Goal: Task Accomplishment & Management: Complete application form

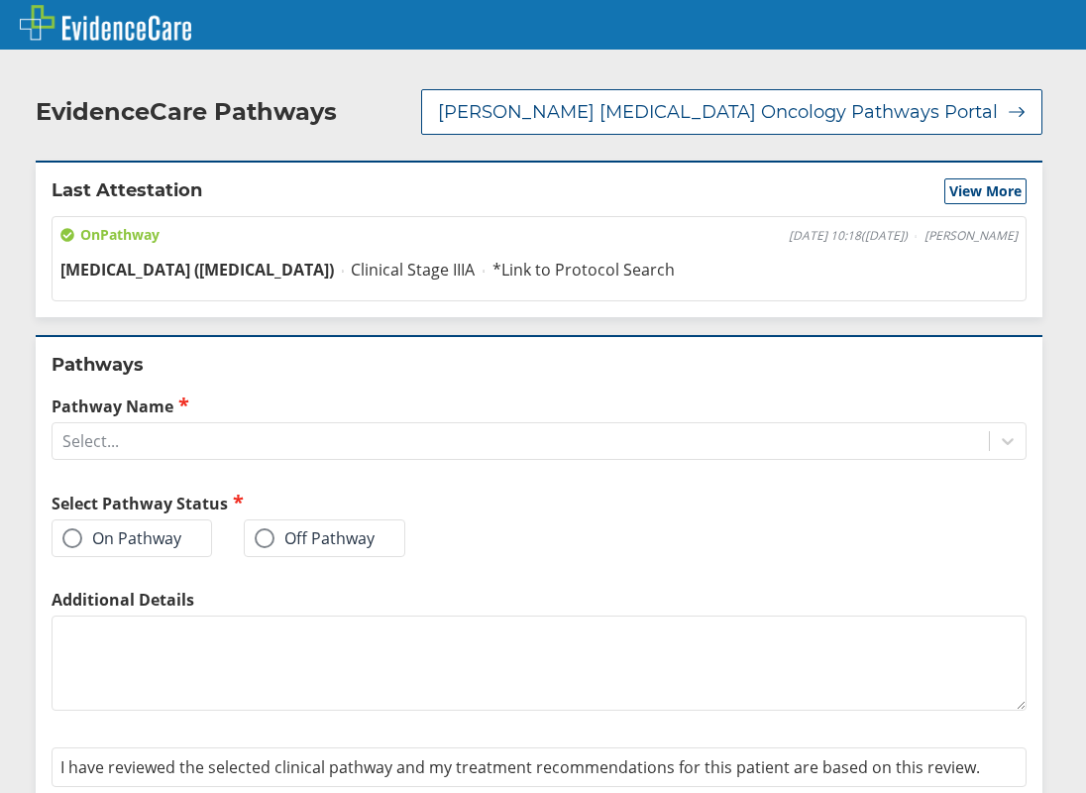
click at [135, 528] on label "On Pathway" at bounding box center [121, 538] width 119 height 20
click at [0, 0] on input "On Pathway" at bounding box center [0, 0] width 0 height 0
click at [223, 394] on label "Pathway Name" at bounding box center [539, 405] width 975 height 23
click at [64, 433] on input "Pathway Name" at bounding box center [63, 442] width 2 height 18
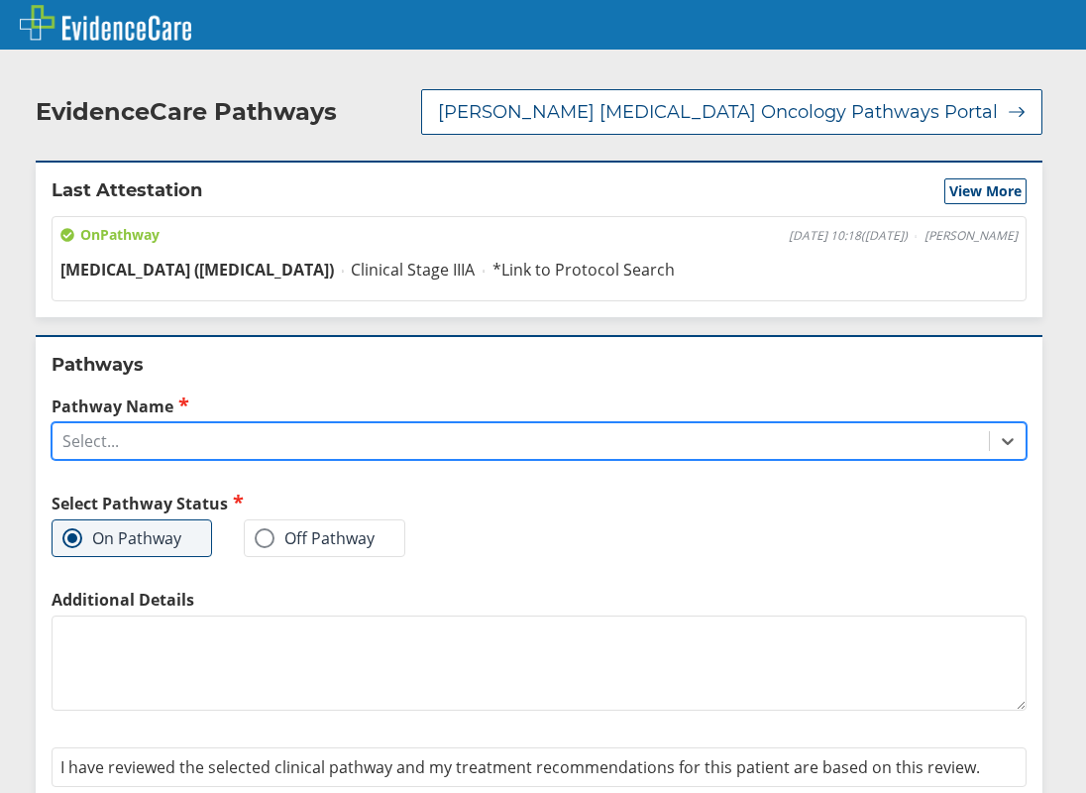
click at [232, 424] on div "Select..." at bounding box center [521, 441] width 936 height 34
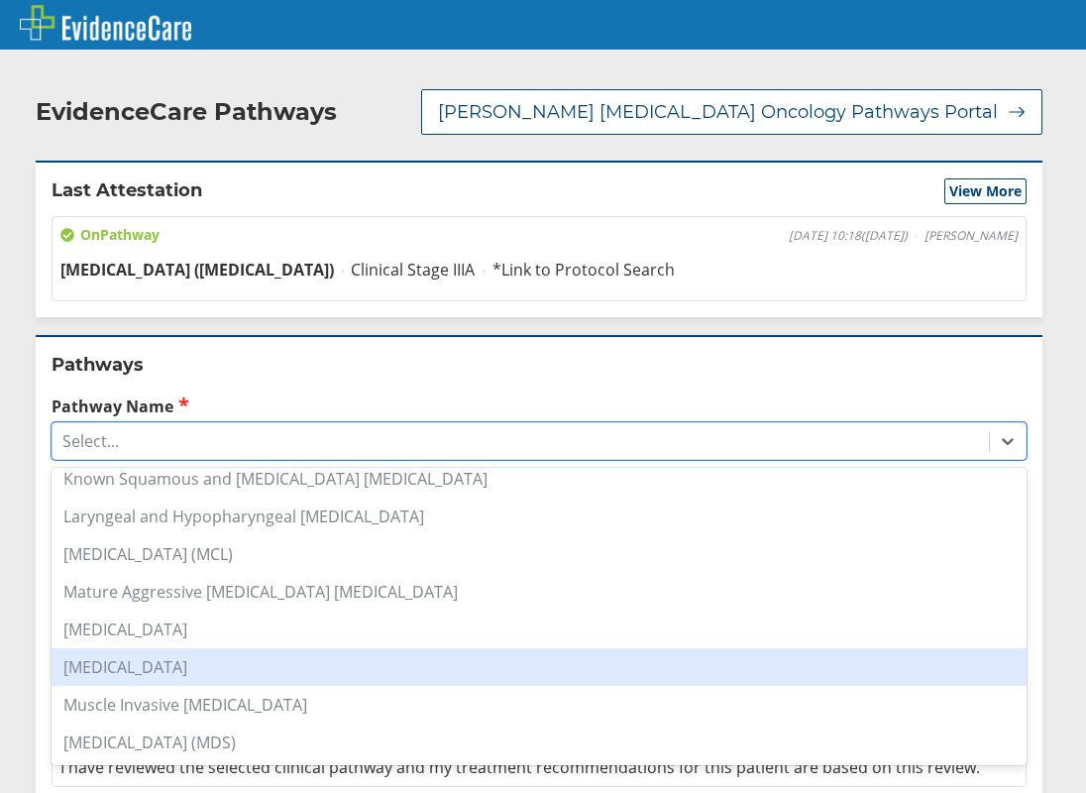
scroll to position [1090, 0]
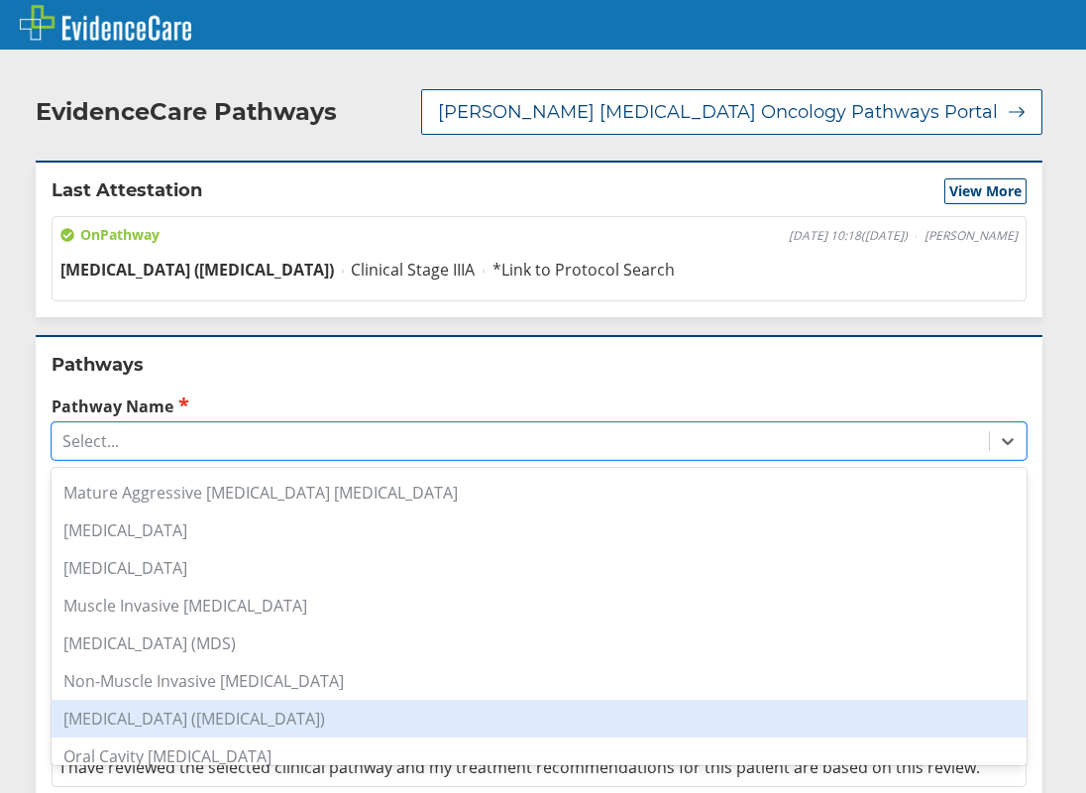
click at [207, 700] on div "[MEDICAL_DATA] ([MEDICAL_DATA])" at bounding box center [539, 719] width 975 height 38
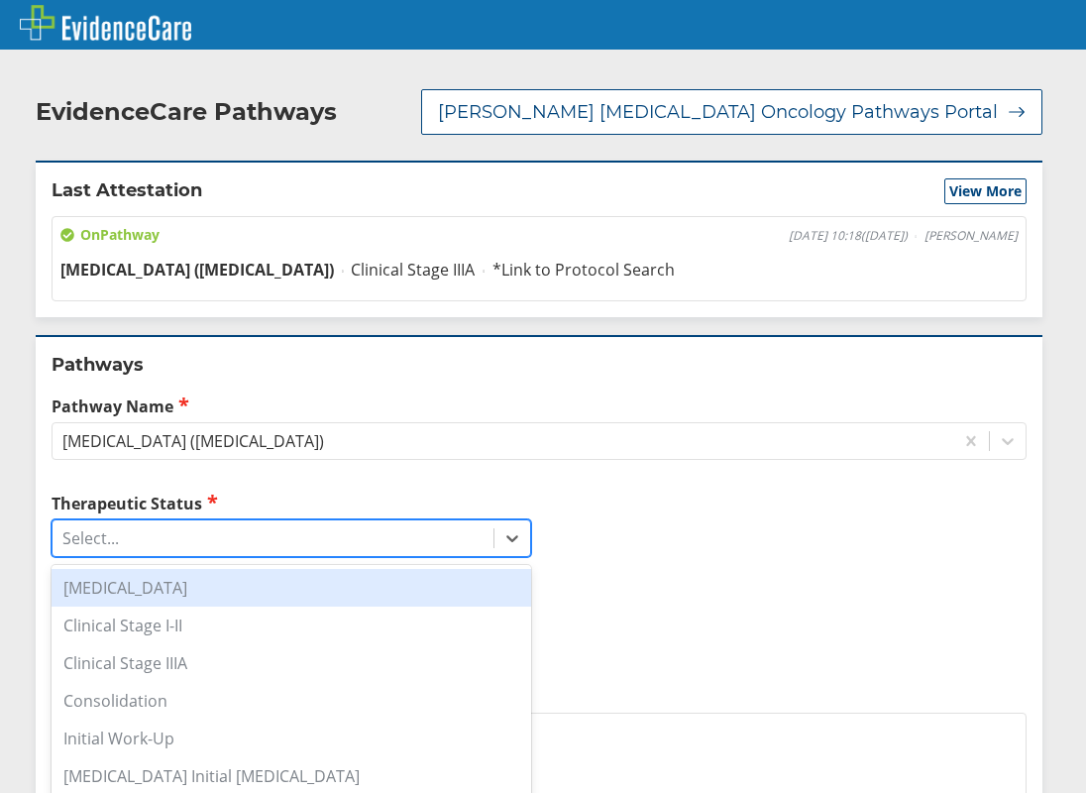
click at [219, 524] on div "Select..." at bounding box center [273, 538] width 441 height 34
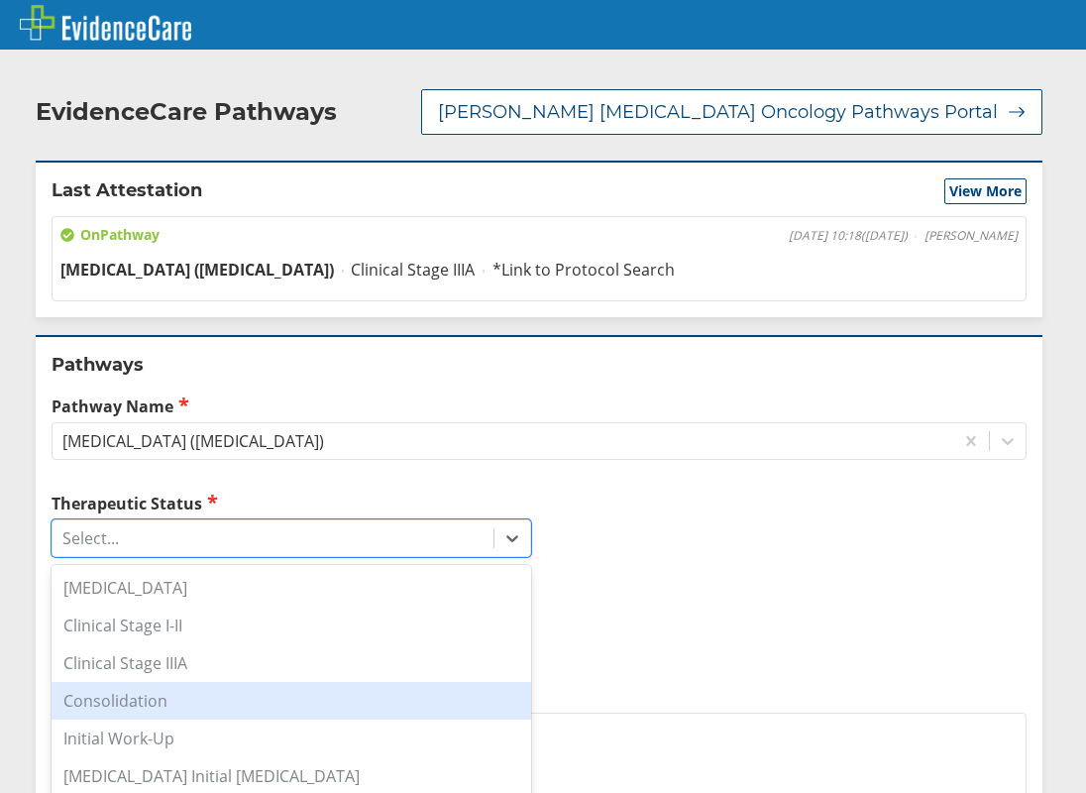
click at [174, 687] on div "Consolidation" at bounding box center [292, 701] width 480 height 38
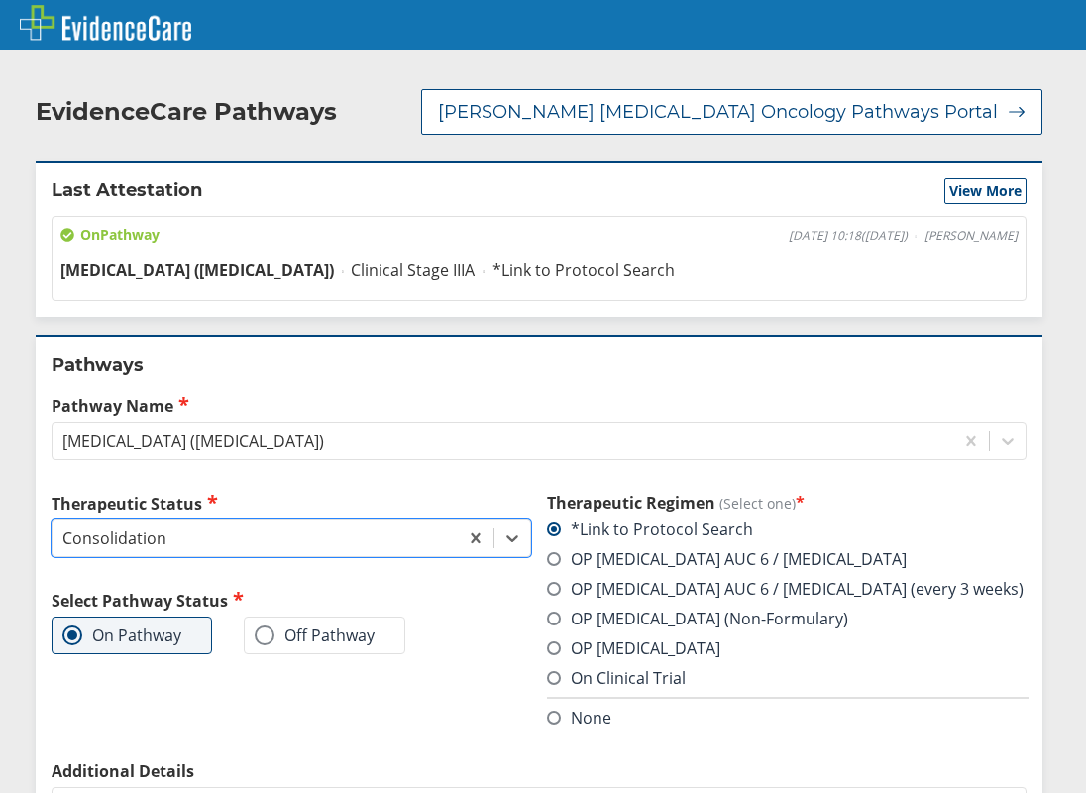
click at [627, 607] on label "OP [MEDICAL_DATA] (Non-Formulary)" at bounding box center [697, 618] width 301 height 22
click at [0, 0] on input "OP [MEDICAL_DATA] (Non-Formulary)" at bounding box center [0, 0] width 0 height 0
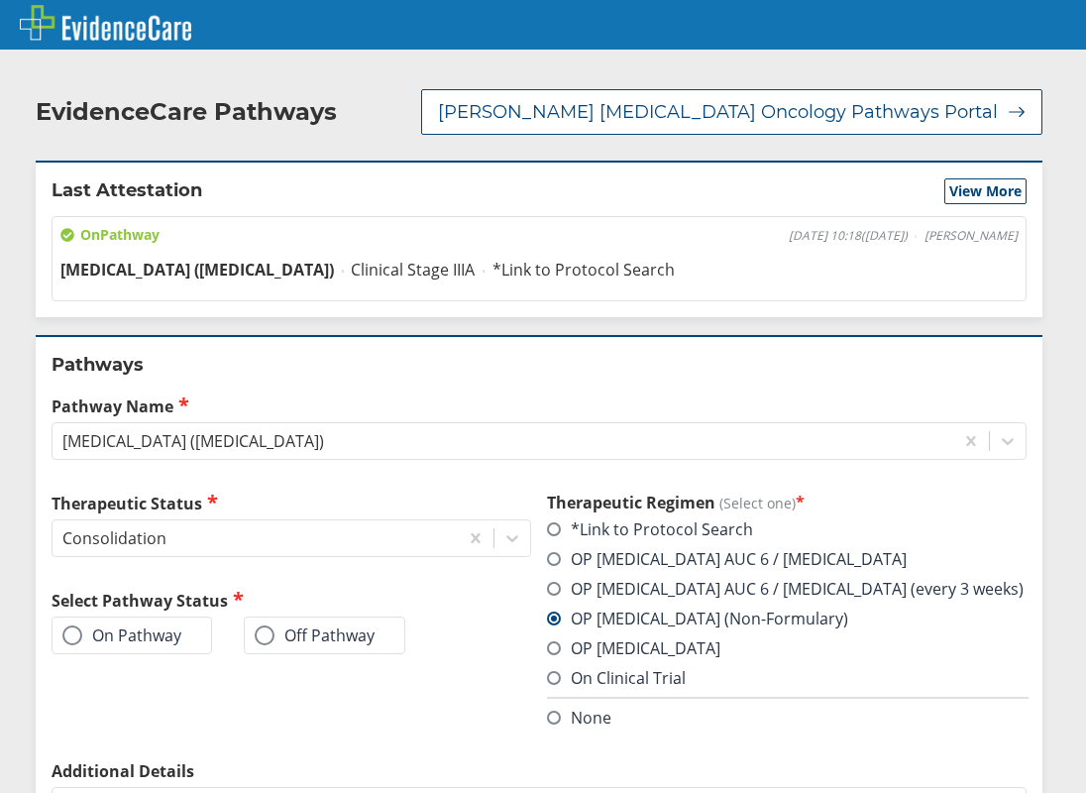
click at [127, 625] on label "On Pathway" at bounding box center [121, 635] width 119 height 20
click at [0, 0] on input "On Pathway" at bounding box center [0, 0] width 0 height 0
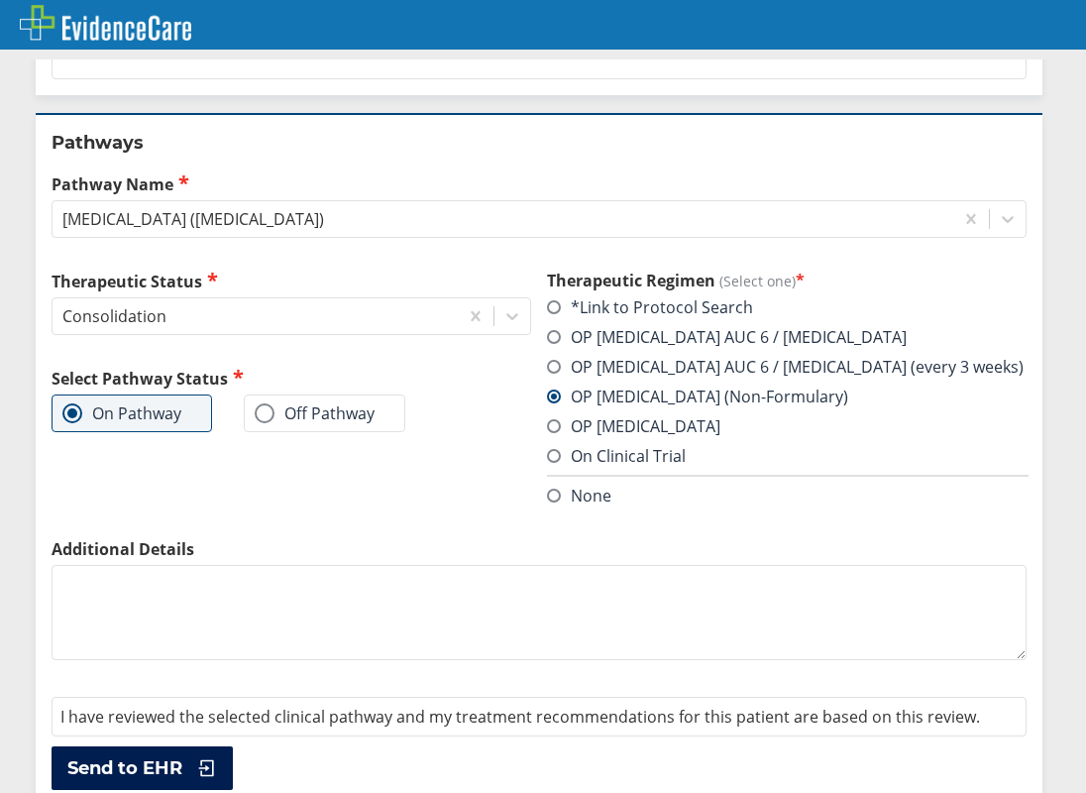
click at [175, 756] on span "Send to EHR" at bounding box center [124, 768] width 115 height 24
